Goal: Communication & Community: Connect with others

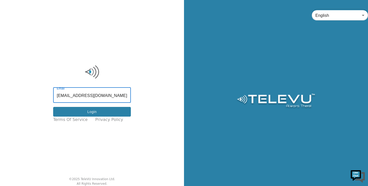
click at [75, 111] on button "Login" at bounding box center [92, 112] width 78 height 10
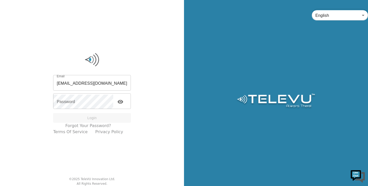
click at [157, 75] on div "Email [EMAIL_ADDRESS][DOMAIN_NAME] Email Password Password Login Forgot your pa…" at bounding box center [92, 93] width 184 height 186
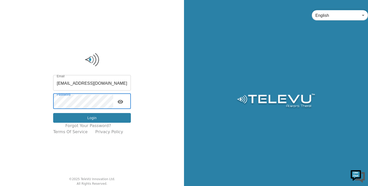
click at [78, 117] on button "Login" at bounding box center [92, 118] width 78 height 10
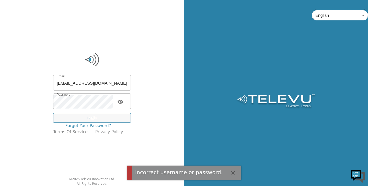
click at [84, 127] on link "Forgot your password?" at bounding box center [88, 126] width 46 height 6
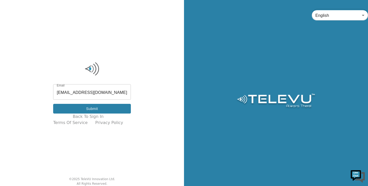
click at [82, 109] on button "Submit" at bounding box center [92, 109] width 78 height 10
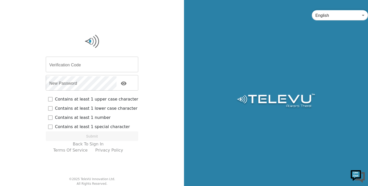
click at [85, 60] on input "Verification Code" at bounding box center [92, 65] width 93 height 14
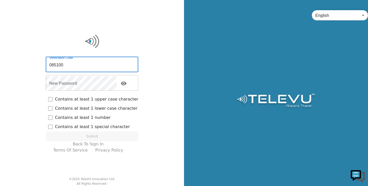
type input "085100"
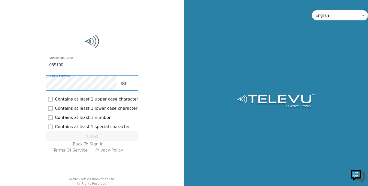
checkbox input "true"
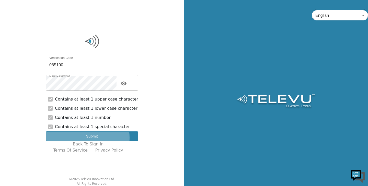
click at [77, 138] on button "Submit" at bounding box center [92, 137] width 93 height 10
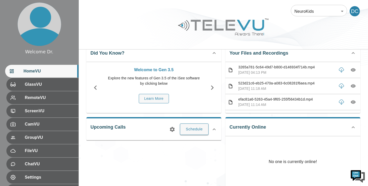
scroll to position [14, 0]
click at [342, 12] on body "Welcome Dr. HomeVU GlassVU RemoteVU ScreenVU CamVU GroupVU FileVU ChatVU Settin…" at bounding box center [184, 156] width 368 height 340
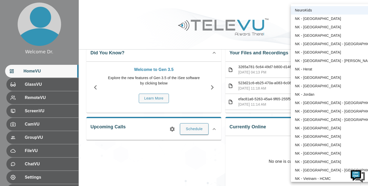
click at [319, 88] on li "NK - [GEOGRAPHIC_DATA]" at bounding box center [338, 86] width 95 height 8
type input "196"
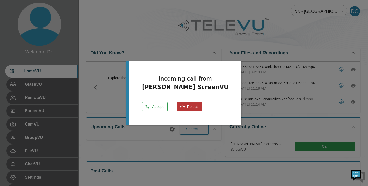
click at [160, 109] on button "Accept" at bounding box center [155, 107] width 26 height 10
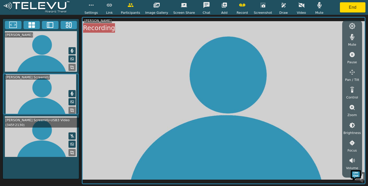
click at [317, 5] on icon "button" at bounding box center [319, 5] width 4 height 6
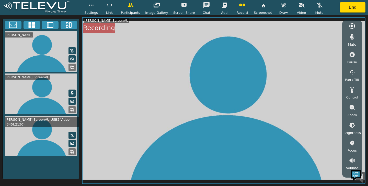
click at [317, 3] on icon "button" at bounding box center [320, 5] width 6 height 6
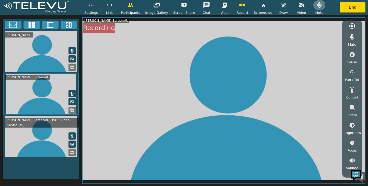
click at [317, 8] on icon "button" at bounding box center [319, 5] width 4 height 6
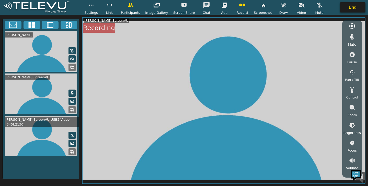
click at [354, 11] on button "End" at bounding box center [353, 7] width 26 height 10
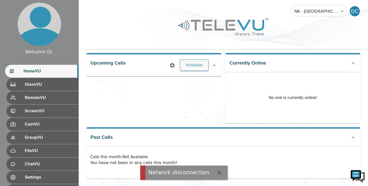
scroll to position [78, 0]
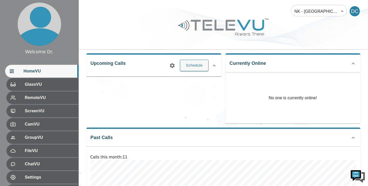
click at [222, 66] on div "Currently Online No one is currently online!" at bounding box center [291, 86] width 139 height 74
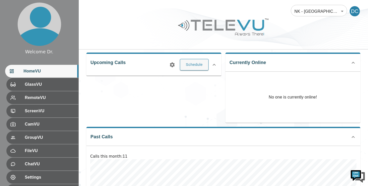
scroll to position [79, 0]
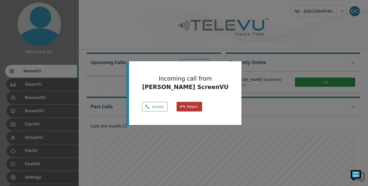
click at [157, 109] on button "Accept" at bounding box center [155, 107] width 26 height 10
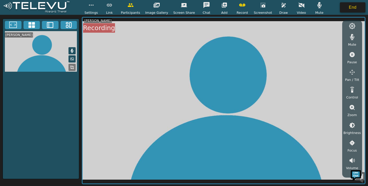
click at [354, 6] on button "End" at bounding box center [353, 7] width 26 height 10
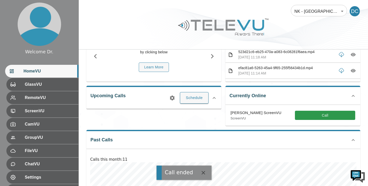
scroll to position [45, 0]
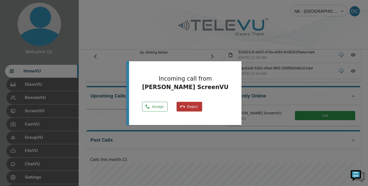
click at [163, 106] on button "Accept" at bounding box center [155, 107] width 26 height 10
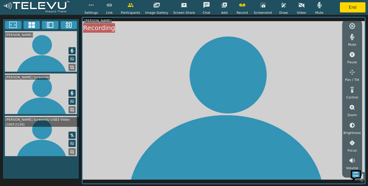
click at [93, 6] on icon "button" at bounding box center [91, 5] width 6 height 6
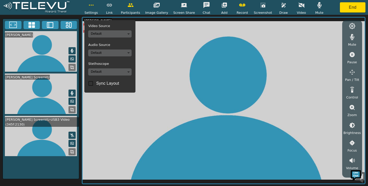
click at [229, 91] on video at bounding box center [224, 101] width 282 height 166
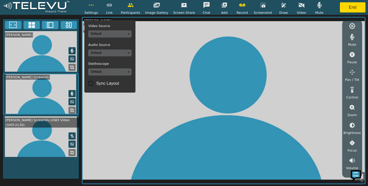
click at [94, 7] on icon "button" at bounding box center [91, 5] width 6 height 6
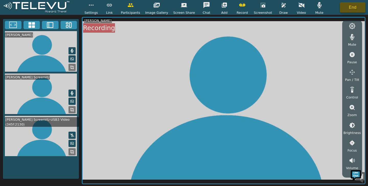
click at [353, 7] on button "End" at bounding box center [353, 7] width 26 height 10
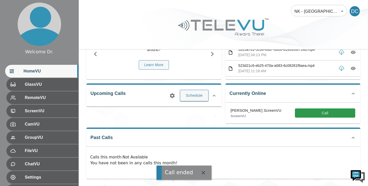
scroll to position [48, 0]
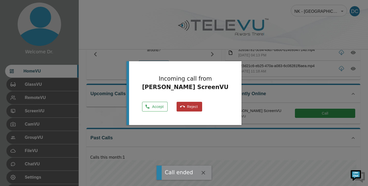
click at [160, 105] on button "Accept" at bounding box center [155, 107] width 26 height 10
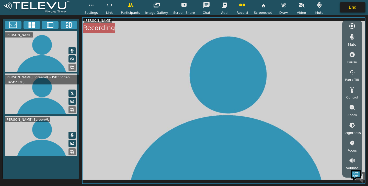
click at [354, 7] on button "End" at bounding box center [353, 7] width 26 height 10
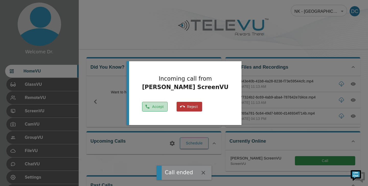
click at [160, 106] on button "Accept" at bounding box center [155, 107] width 26 height 10
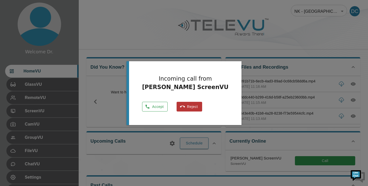
click at [160, 105] on button "Accept" at bounding box center [155, 107] width 26 height 10
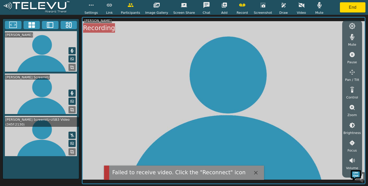
click at [95, 10] on button "button" at bounding box center [91, 5] width 13 height 10
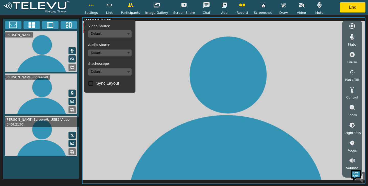
click at [299, 44] on video at bounding box center [224, 101] width 282 height 166
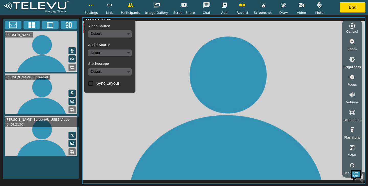
scroll to position [66, 0]
click at [350, 164] on icon "button" at bounding box center [352, 166] width 6 height 6
click at [202, 80] on video at bounding box center [224, 101] width 282 height 166
click at [92, 7] on icon "button" at bounding box center [91, 5] width 6 height 6
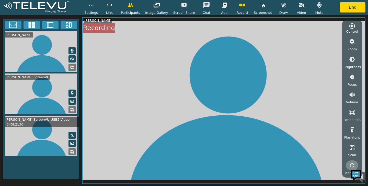
click at [350, 166] on icon "button" at bounding box center [352, 166] width 6 height 6
click at [353, 7] on button "End" at bounding box center [353, 7] width 26 height 10
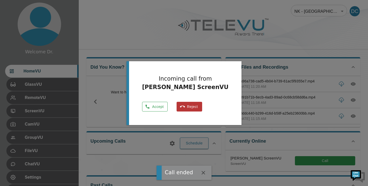
click at [152, 104] on button "Accept" at bounding box center [155, 107] width 26 height 10
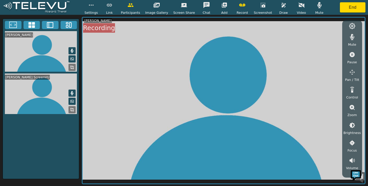
click at [317, 7] on icon "button" at bounding box center [319, 5] width 4 height 6
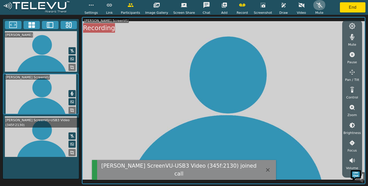
click at [317, 5] on icon "button" at bounding box center [320, 5] width 6 height 6
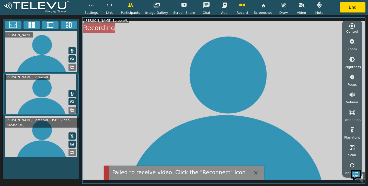
scroll to position [66, 0]
click at [351, 166] on icon "button" at bounding box center [352, 166] width 6 height 6
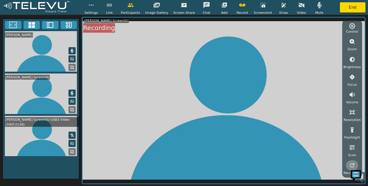
click at [352, 165] on icon "button" at bounding box center [352, 166] width 6 height 6
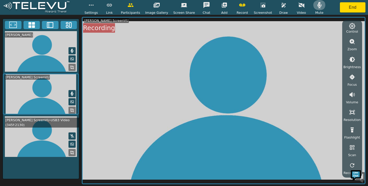
click at [317, 6] on icon "button" at bounding box center [319, 5] width 4 height 6
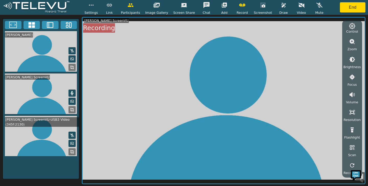
click at [317, 6] on icon "button" at bounding box center [320, 5] width 6 height 6
click at [317, 5] on icon "button" at bounding box center [319, 5] width 4 height 6
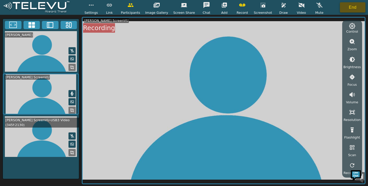
click at [353, 7] on button "End" at bounding box center [353, 7] width 26 height 10
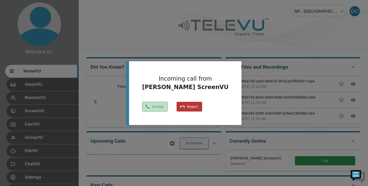
click at [156, 109] on button "Accept" at bounding box center [155, 107] width 26 height 10
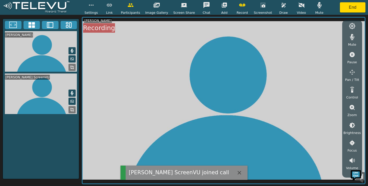
click at [317, 6] on icon "button" at bounding box center [319, 5] width 4 height 6
